Goal: Task Accomplishment & Management: Use online tool/utility

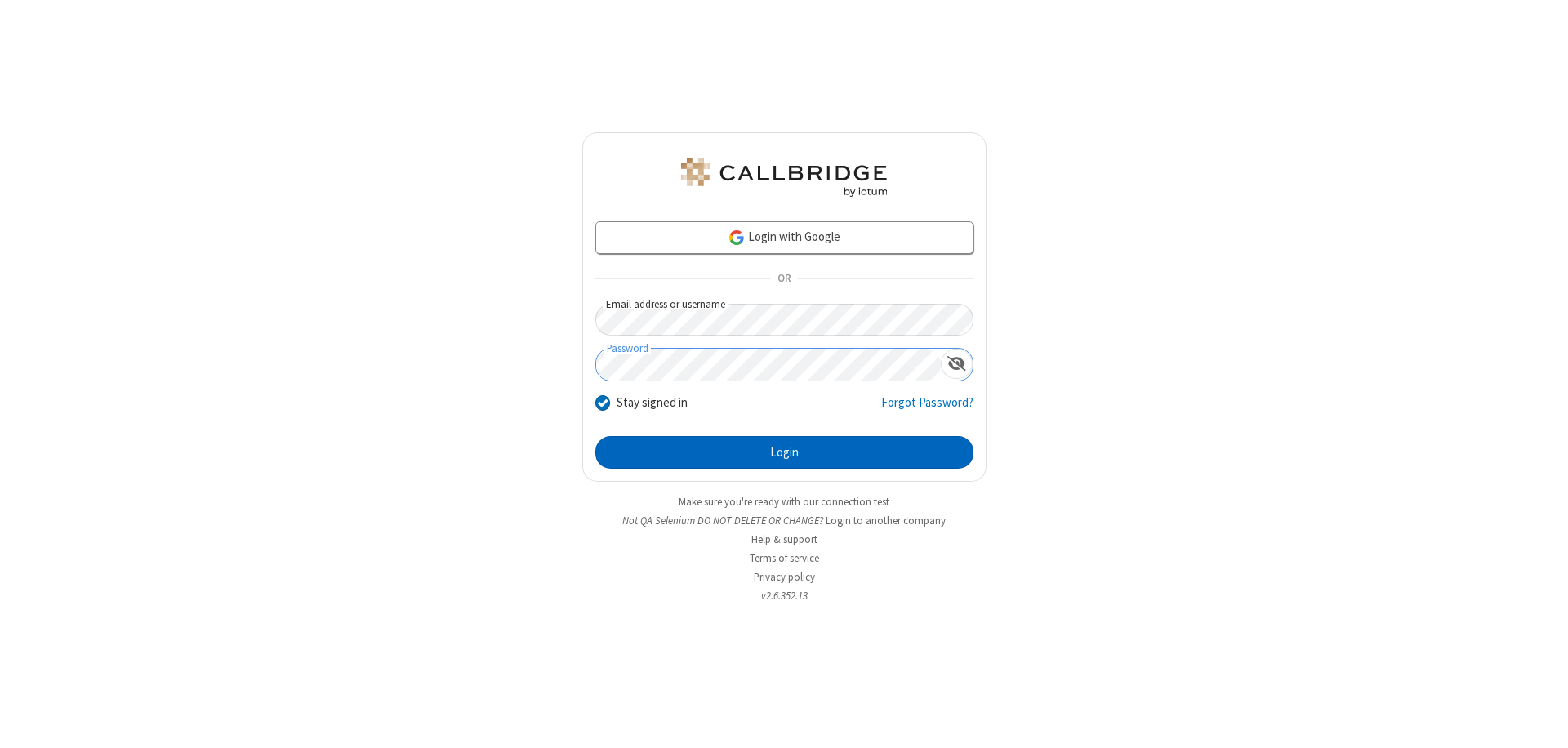
click at [784, 453] on button "Login" at bounding box center [784, 452] width 378 height 33
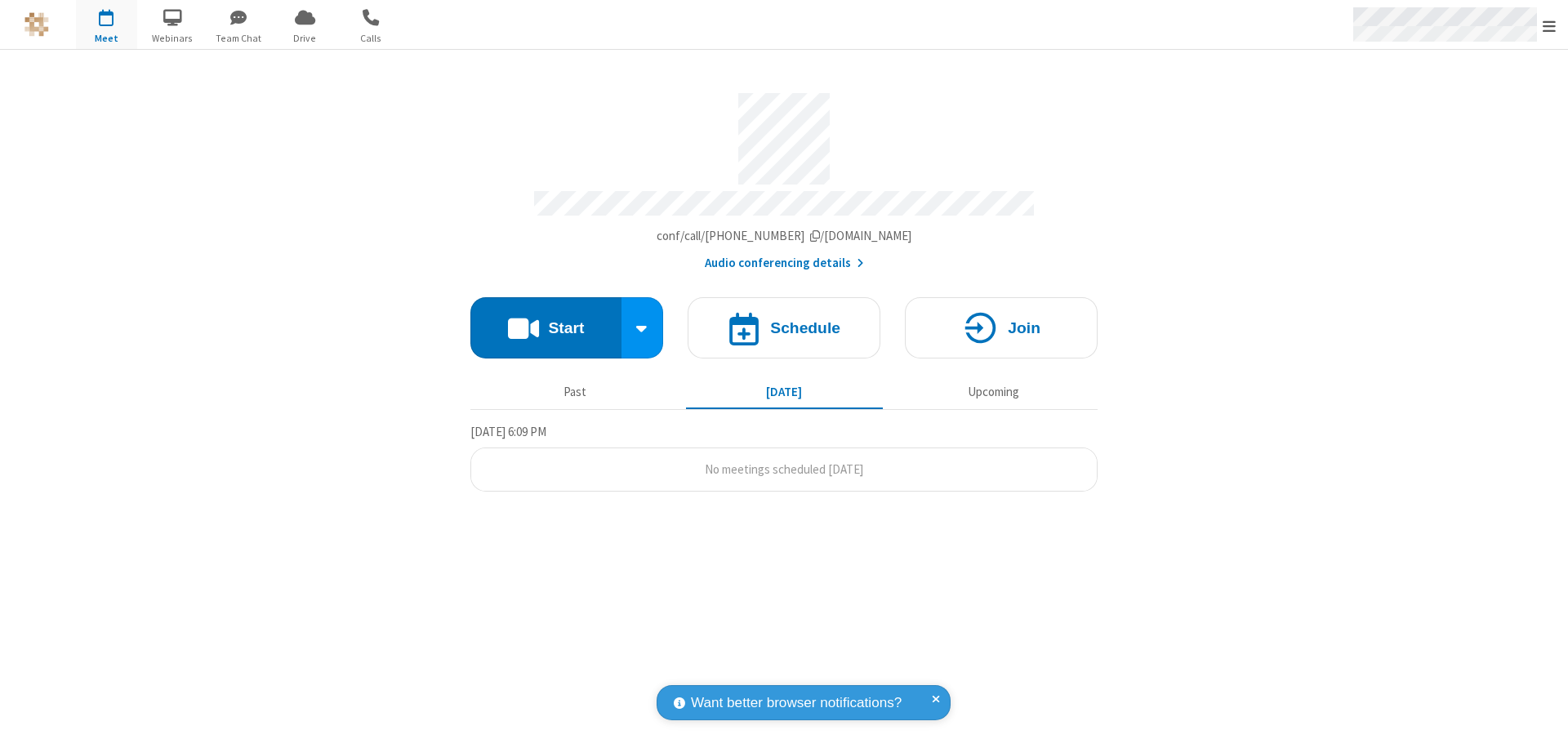
click at [1549, 26] on span "Open menu" at bounding box center [1549, 26] width 13 height 17
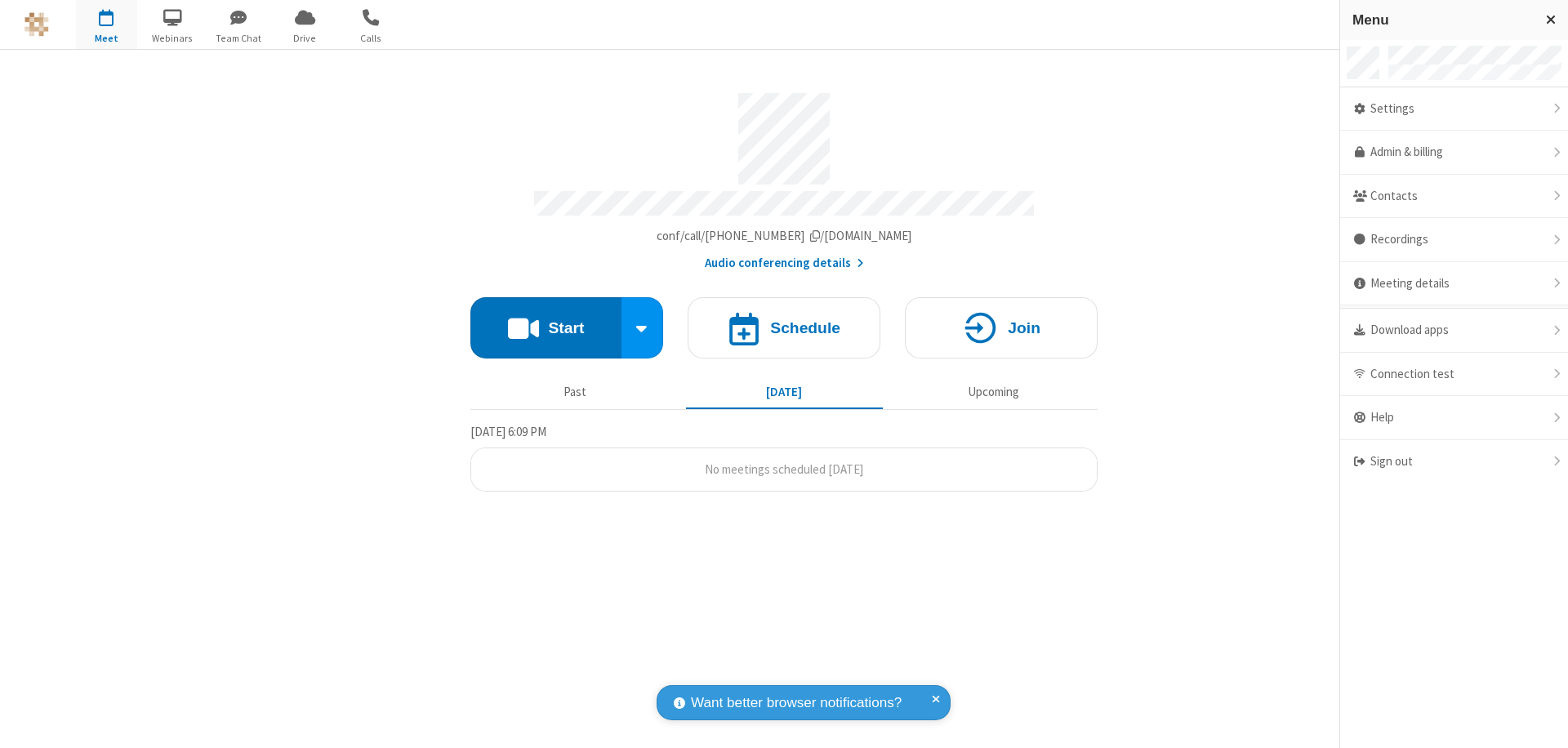
click at [305, 38] on span "Drive" at bounding box center [305, 38] width 61 height 15
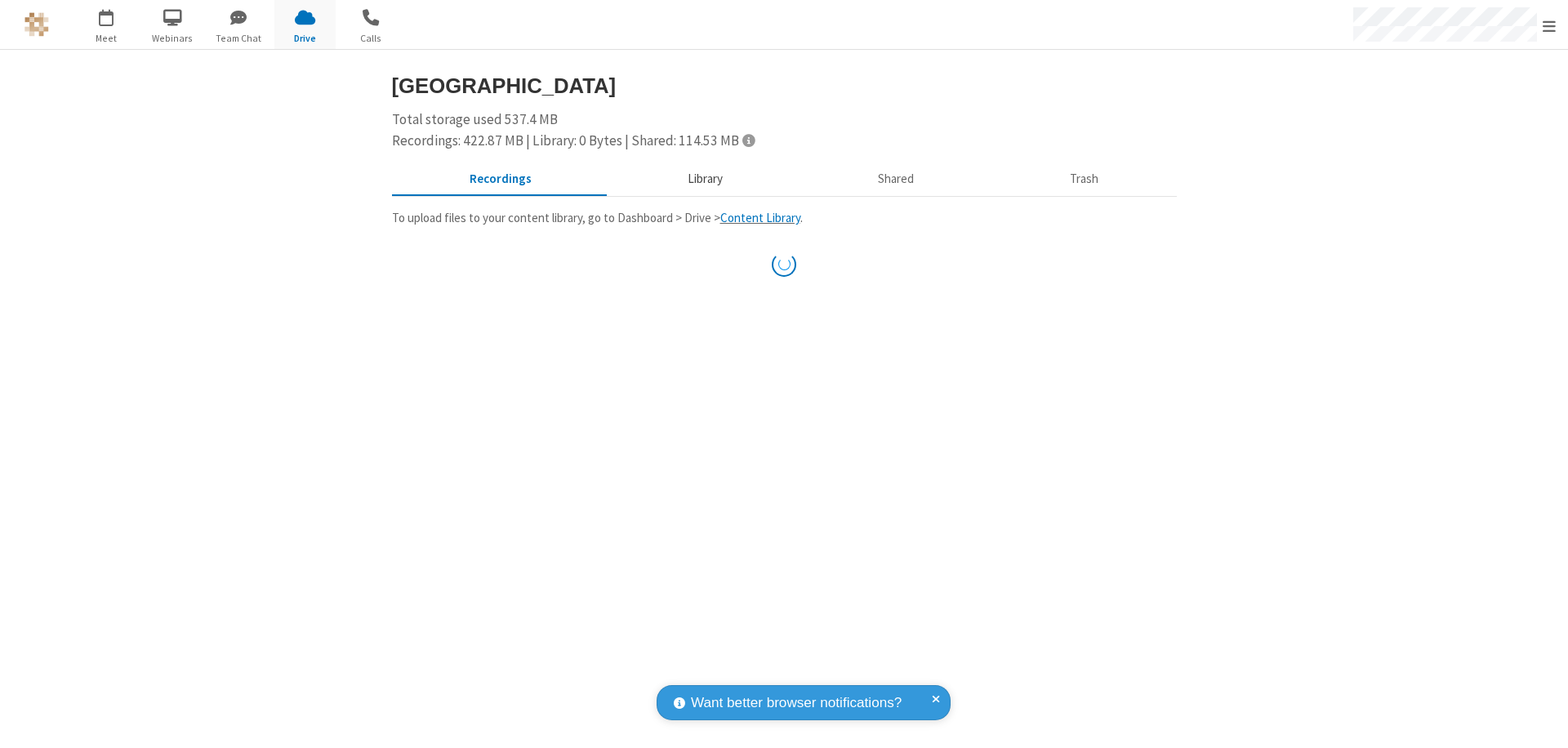
click at [697, 179] on button "Library" at bounding box center [705, 179] width 191 height 31
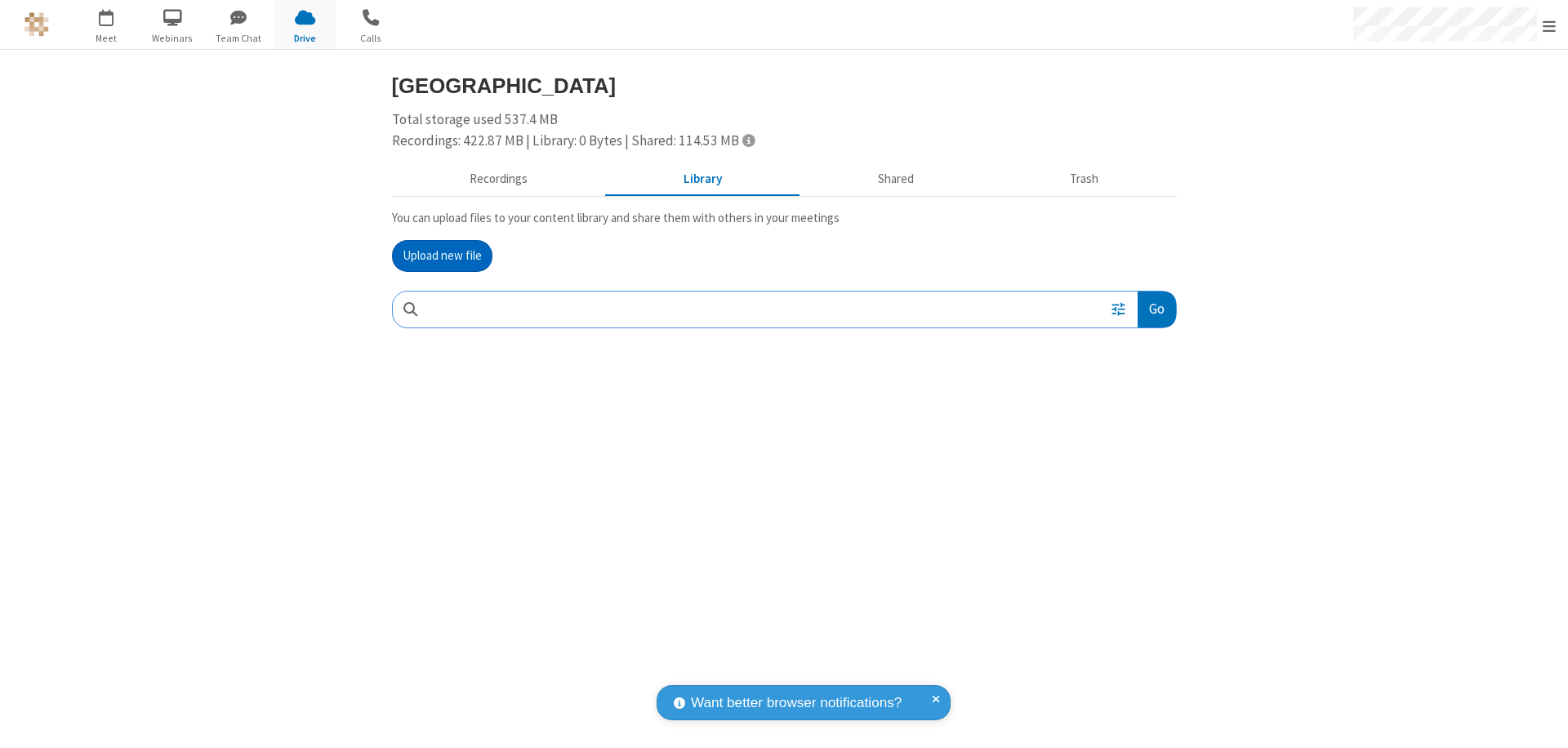
click at [441, 256] on button "Upload new file" at bounding box center [442, 256] width 101 height 33
